Goal: Task Accomplishment & Management: Manage account settings

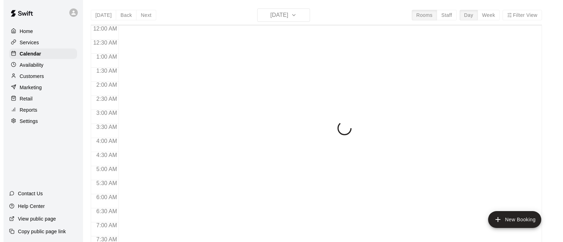
scroll to position [397, 0]
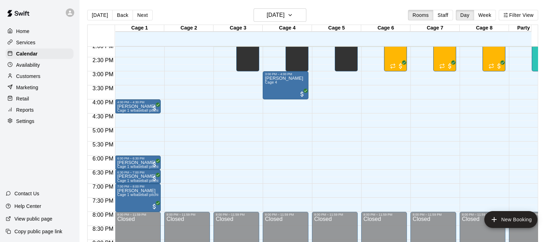
click at [32, 103] on div "Retail" at bounding box center [40, 99] width 68 height 11
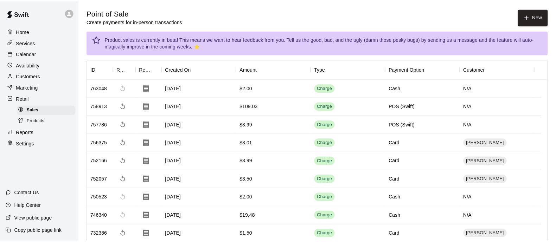
scroll to position [468, 0]
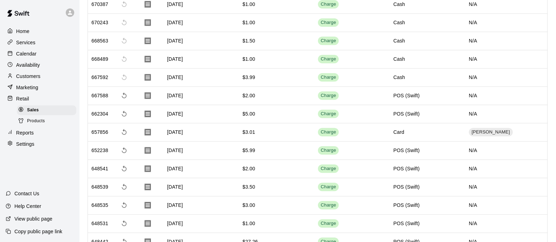
click at [37, 125] on span "Products" at bounding box center [36, 121] width 18 height 7
click at [47, 115] on div "Sales" at bounding box center [46, 111] width 59 height 10
click at [44, 125] on span "Products" at bounding box center [36, 121] width 18 height 7
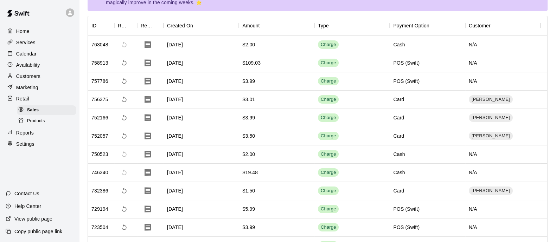
click at [45, 125] on span "Products" at bounding box center [36, 121] width 18 height 7
click at [39, 126] on div "Products" at bounding box center [46, 121] width 59 height 10
click at [39, 125] on span "Products" at bounding box center [36, 121] width 18 height 7
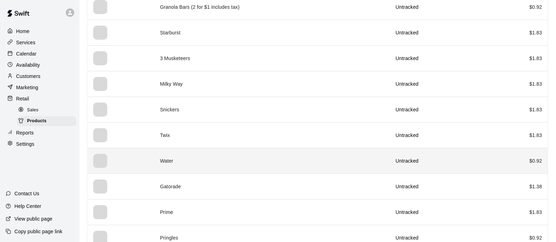
scroll to position [165, 0]
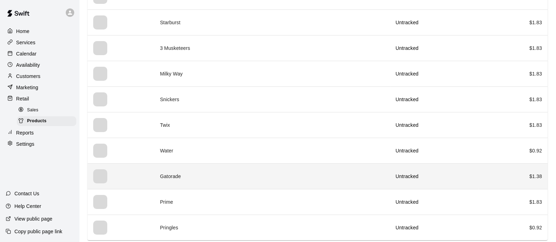
click at [213, 167] on td "Gatorade" at bounding box center [272, 177] width 236 height 26
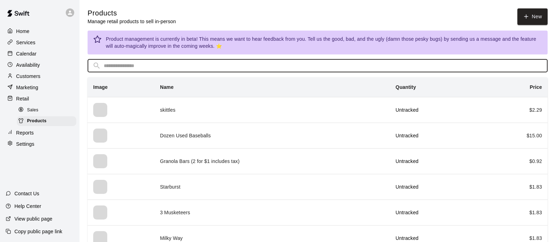
click at [212, 61] on input "text" at bounding box center [323, 65] width 439 height 13
click at [359, 16] on div "Products Manage retail products to sell in-person New" at bounding box center [318, 16] width 460 height 17
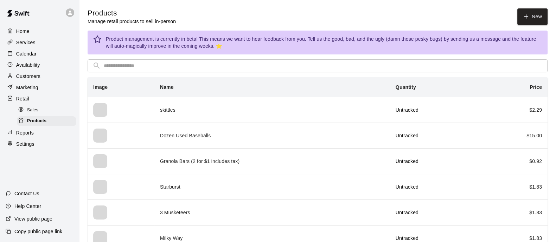
click at [276, 61] on input "text" at bounding box center [323, 65] width 439 height 13
click at [410, 18] on div "Products Manage retail products to sell in-person New" at bounding box center [318, 16] width 460 height 17
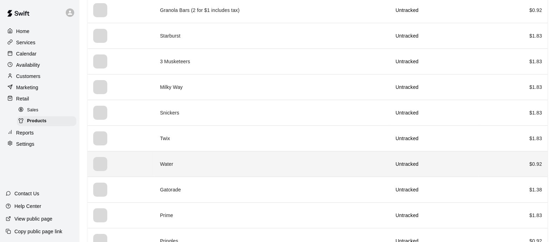
scroll to position [165, 0]
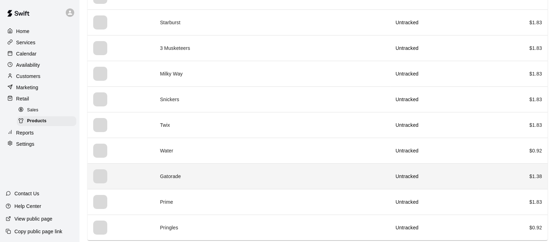
click at [106, 170] on div "simple table" at bounding box center [100, 177] width 14 height 14
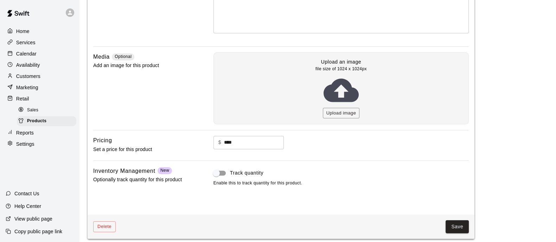
scroll to position [143, 0]
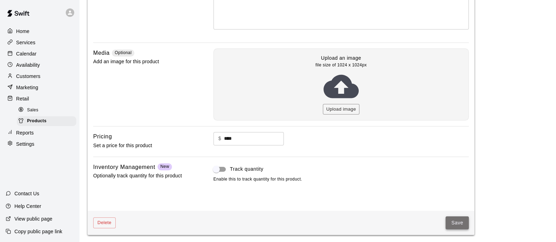
click at [448, 218] on button "Save" at bounding box center [457, 223] width 23 height 13
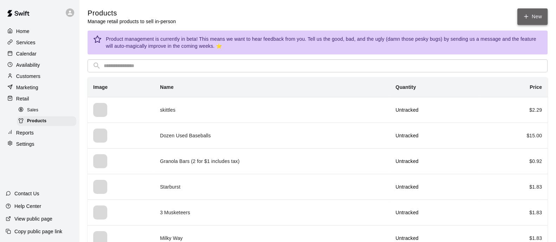
click at [526, 17] on icon at bounding box center [526, 17] width 4 height 0
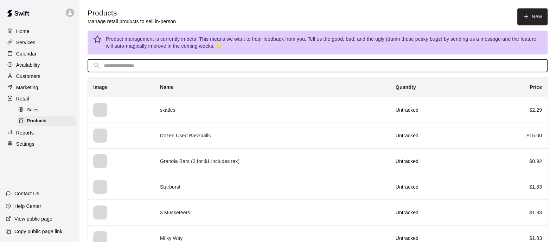
click at [128, 70] on input "text" at bounding box center [323, 65] width 439 height 13
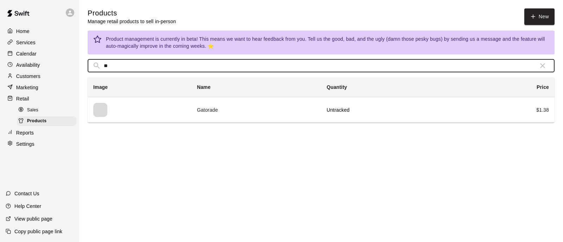
type input "*"
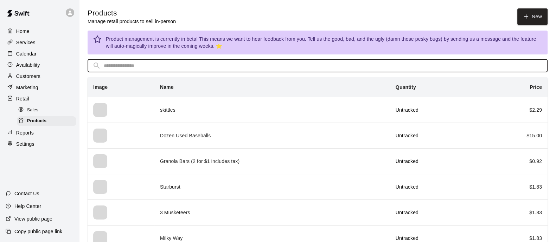
click at [24, 173] on div "Home Services Calendar Availability Customers Marketing Retail Sales Products R…" at bounding box center [39, 121] width 79 height 242
click at [200, 64] on input "text" at bounding box center [323, 65] width 439 height 13
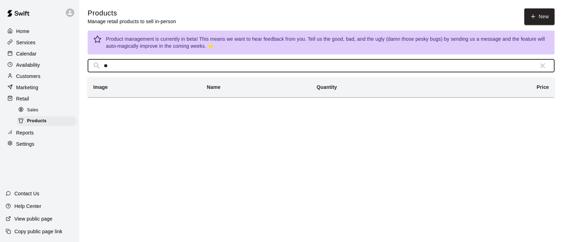
type input "*"
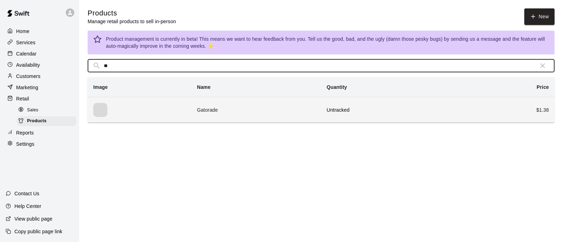
type input "**"
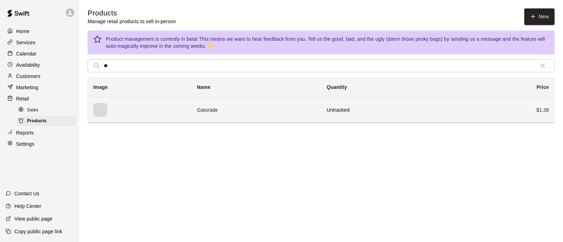
click at [129, 120] on th "simple table" at bounding box center [140, 110] width 104 height 26
